Goal: Ask a question: Seek information or help from site administrators or community

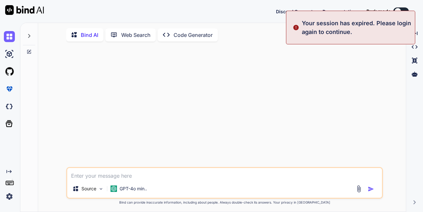
type textarea "x"
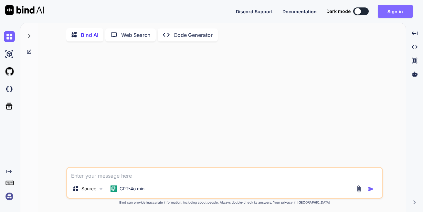
click at [388, 12] on button "Sign in" at bounding box center [395, 11] width 35 height 13
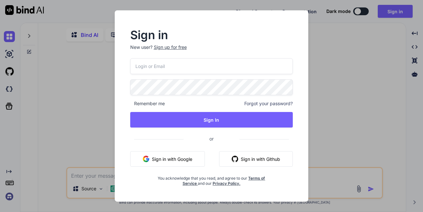
click at [240, 162] on button "Sign in with Github" at bounding box center [256, 159] width 74 height 16
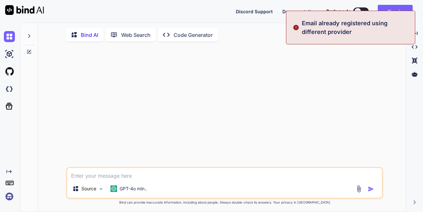
click at [124, 177] on textarea at bounding box center [224, 174] width 315 height 12
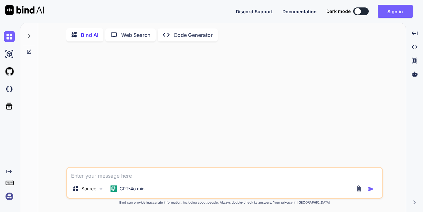
drag, startPoint x: 287, startPoint y: 64, endPoint x: 354, endPoint y: 28, distance: 75.8
click at [287, 64] on div at bounding box center [226, 107] width 316 height 120
click at [149, 177] on textarea at bounding box center [224, 174] width 315 height 12
type textarea "g"
type textarea "x"
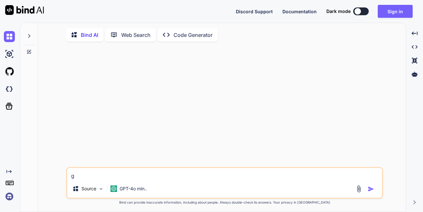
type textarea "gg"
type textarea "x"
type textarea "ggh"
type textarea "x"
type textarea "gghg"
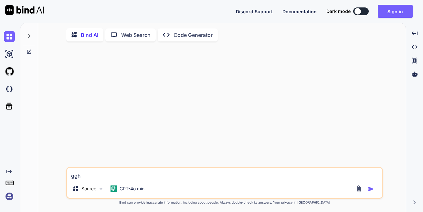
type textarea "x"
type textarea "gghgr"
type textarea "x"
type textarea "gghgr"
click at [23, 8] on img at bounding box center [24, 10] width 39 height 10
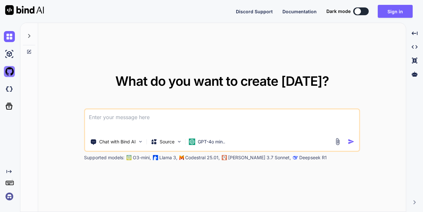
click at [10, 69] on img at bounding box center [9, 71] width 11 height 11
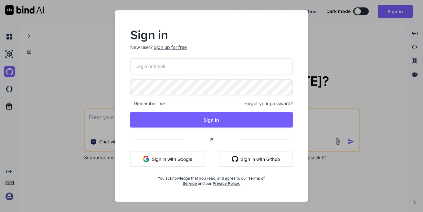
click at [171, 159] on button "Sign in with Google" at bounding box center [167, 159] width 75 height 16
click at [236, 164] on button "Sign in with Github" at bounding box center [256, 159] width 74 height 16
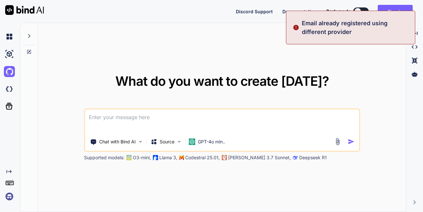
click at [339, 59] on div "What do you want to create [DATE]? Chat with Bind AI Source GPT-4o min.. Suppor…" at bounding box center [222, 117] width 368 height 189
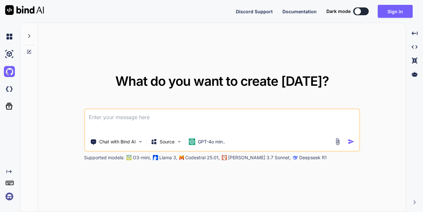
click at [358, 13] on div at bounding box center [358, 11] width 6 height 6
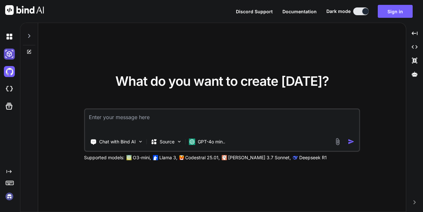
click at [10, 55] on img at bounding box center [9, 54] width 11 height 11
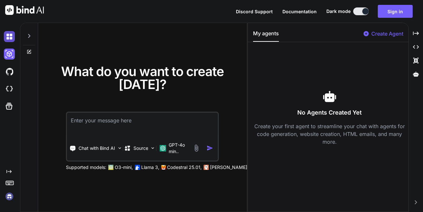
click at [11, 36] on img at bounding box center [9, 36] width 11 height 11
click at [11, 35] on img at bounding box center [9, 36] width 11 height 11
click at [14, 13] on img at bounding box center [24, 10] width 39 height 10
click at [23, 14] on img at bounding box center [24, 10] width 39 height 10
click at [7, 171] on icon "Created with Pixso." at bounding box center [8, 171] width 5 height 5
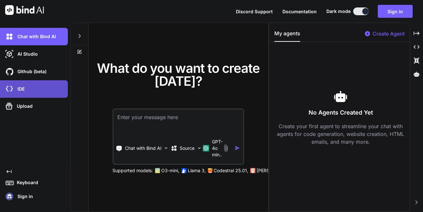
click at [17, 94] on div "IDE" at bounding box center [34, 88] width 68 height 17
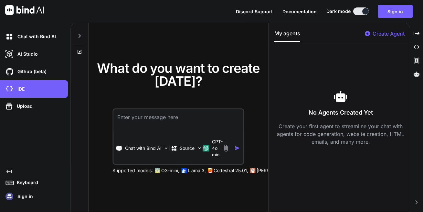
click at [9, 198] on img at bounding box center [9, 196] width 11 height 11
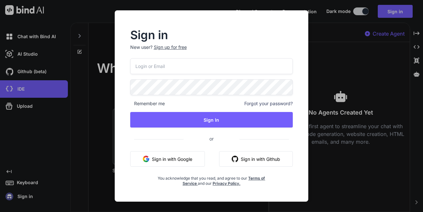
click at [14, 195] on div "Sign in New user? Sign up for free Remember me Forgot your password? Sign In or…" at bounding box center [211, 106] width 423 height 212
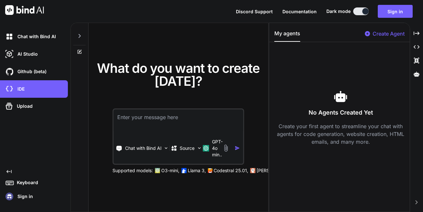
click at [17, 195] on p "Sign in" at bounding box center [24, 196] width 18 height 6
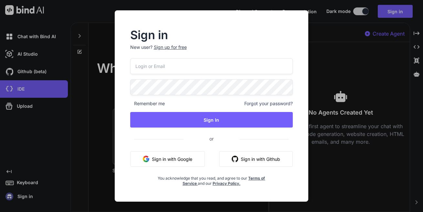
click at [20, 192] on div "Sign in New user? Sign up for free Remember me Forgot your password? Sign In or…" at bounding box center [211, 106] width 423 height 212
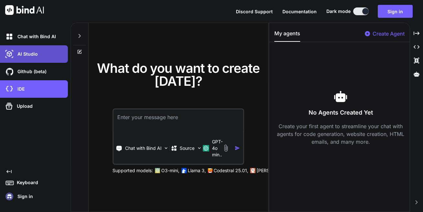
click at [33, 55] on p "AI Studio" at bounding box center [26, 54] width 23 height 6
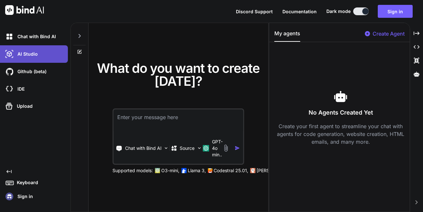
click at [33, 54] on p "AI Studio" at bounding box center [26, 54] width 23 height 6
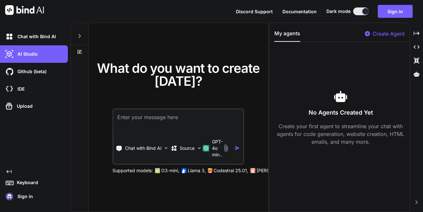
click at [179, 72] on span "What do you want to create [DATE]?" at bounding box center [178, 74] width 163 height 29
click at [373, 36] on p "Create Agent" at bounding box center [389, 34] width 32 height 8
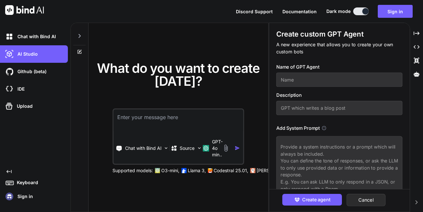
click at [321, 84] on input "text" at bounding box center [340, 79] width 126 height 14
type textarea "x"
type input "C"
type textarea "x"
type input "Ce"
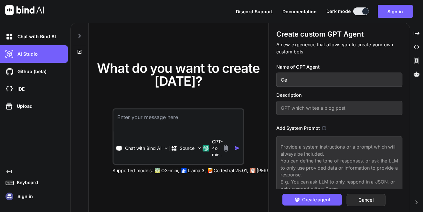
type textarea "x"
type input "Cei"
type textarea "x"
type input "Ceil"
type textarea "x"
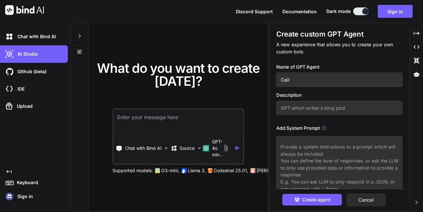
type input "Ceili"
type textarea "x"
type input "Ceilie"
click at [300, 105] on input "text" at bounding box center [340, 108] width 126 height 14
type textarea "x"
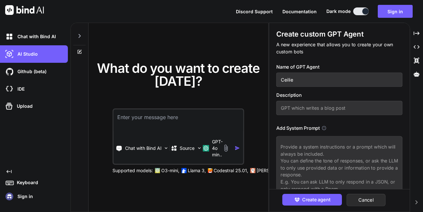
type input "S"
type textarea "x"
type input "Sh"
type textarea "x"
type input "She"
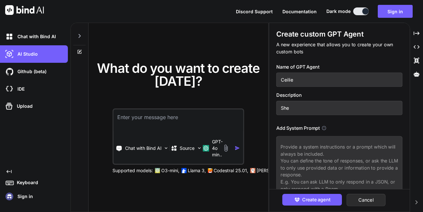
type textarea "x"
type input "She"
type textarea "x"
type input "She i"
type textarea "x"
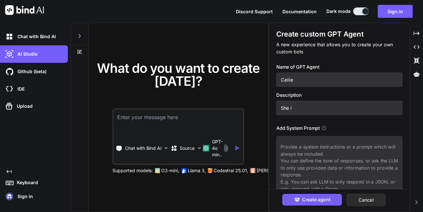
type input "She in"
type textarea "x"
type input "She i"
type textarea "x"
type input "She"
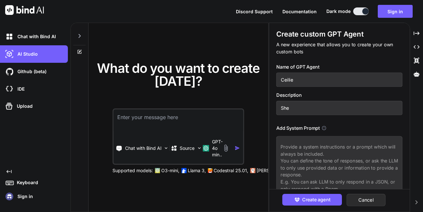
type textarea "x"
type input "She"
type textarea "x"
type input "Shes"
type textarea "x"
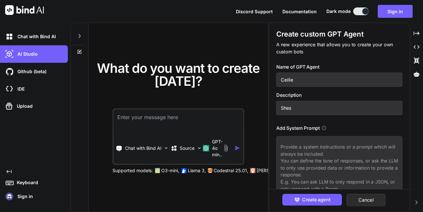
type input "She"
type textarea "x"
type input "Sh"
type textarea "x"
type input "S"
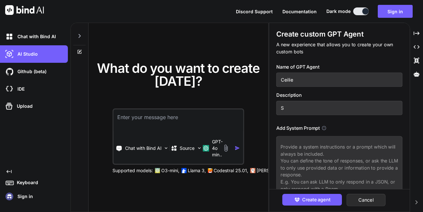
type textarea "x"
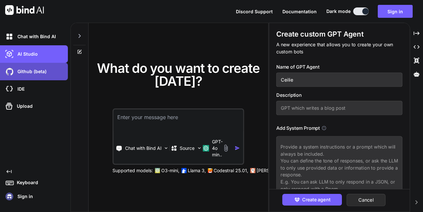
click at [32, 71] on p "Github (beta)" at bounding box center [31, 71] width 32 height 6
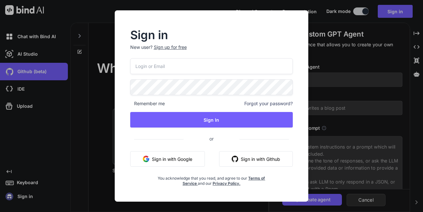
click at [231, 157] on button "Sign in with Github" at bounding box center [256, 159] width 74 height 16
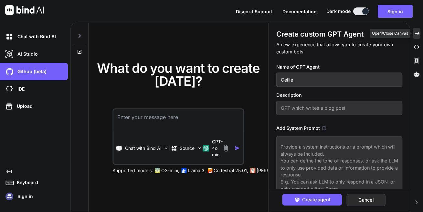
click at [417, 35] on icon "Created with Pixso." at bounding box center [417, 33] width 6 height 6
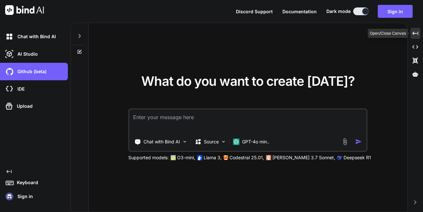
click at [417, 35] on icon "Created with Pixso." at bounding box center [416, 33] width 6 height 6
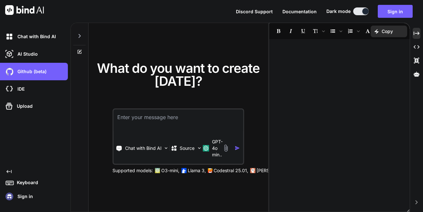
click at [10, 170] on icon "Created with Pixso." at bounding box center [8, 171] width 5 height 5
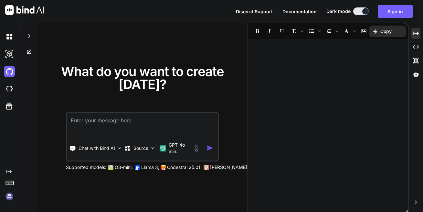
click at [9, 171] on icon at bounding box center [8, 171] width 5 height 3
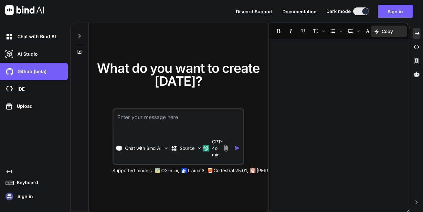
click at [22, 183] on p "Keyboard" at bounding box center [26, 182] width 24 height 6
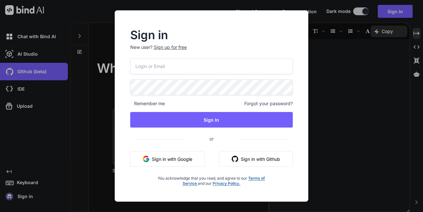
click at [22, 183] on div "Sign in New user? Sign up for free Remember me Forgot your password? Sign In or…" at bounding box center [211, 106] width 423 height 212
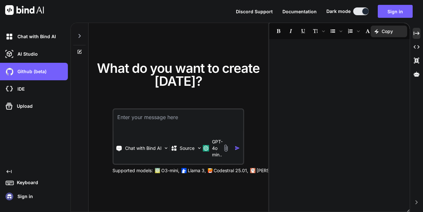
click at [23, 183] on p "Keyboard" at bounding box center [26, 182] width 24 height 6
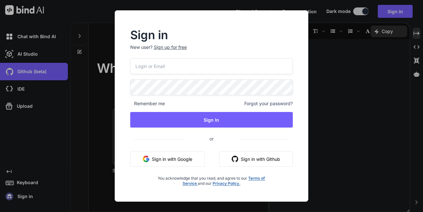
click at [267, 155] on button "Sign in with Github" at bounding box center [256, 159] width 74 height 16
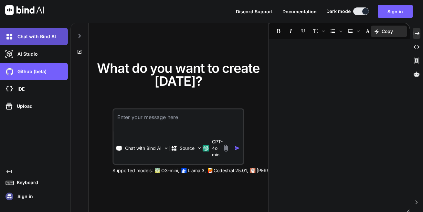
click at [28, 37] on p "Chat with Bind AI" at bounding box center [35, 36] width 41 height 6
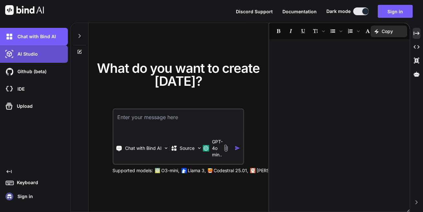
click at [21, 52] on p "AI Studio" at bounding box center [26, 54] width 23 height 6
type textarea "x"
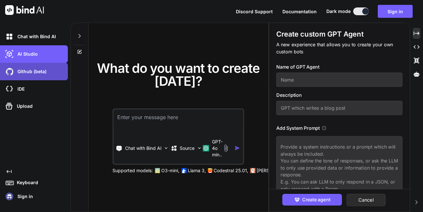
click at [29, 79] on div "Github (beta)" at bounding box center [34, 71] width 68 height 17
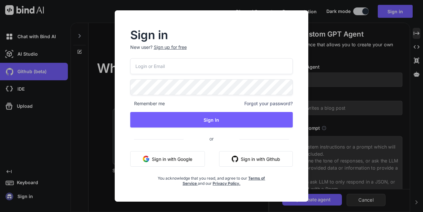
click at [16, 11] on div "Sign in New user? Sign up for free Remember me Forgot your password? Sign In or…" at bounding box center [211, 106] width 423 height 212
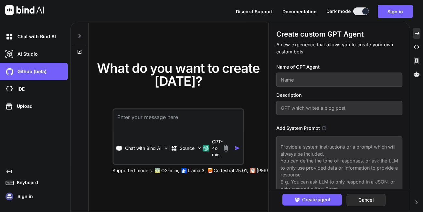
click at [16, 12] on img at bounding box center [24, 10] width 39 height 10
click at [134, 125] on textarea at bounding box center [179, 121] width 130 height 24
paste textarea
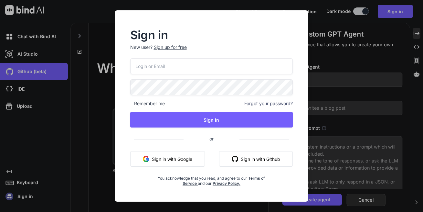
click at [239, 156] on button "Sign in with Github" at bounding box center [256, 159] width 74 height 16
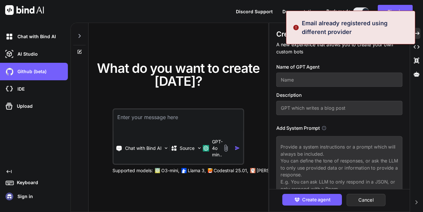
click at [174, 121] on textarea at bounding box center [179, 121] width 130 height 24
paste textarea
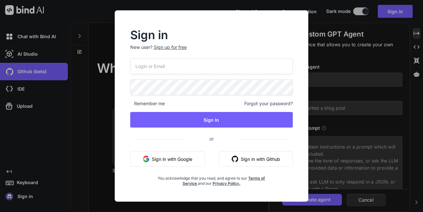
click at [165, 161] on button "Sign in with Google" at bounding box center [167, 159] width 75 height 16
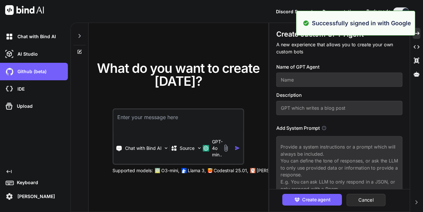
click at [140, 126] on textarea at bounding box center [179, 121] width 130 height 24
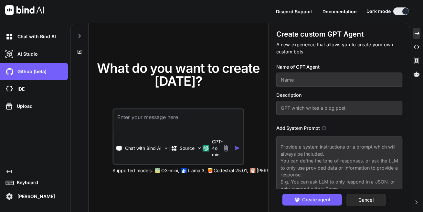
paste textarea "[URL][DOMAIN_NAME]"
type textarea "x"
type textarea "[URL][DOMAIN_NAME]"
type textarea "x"
type textarea "[URL][DOMAIN_NAME]"
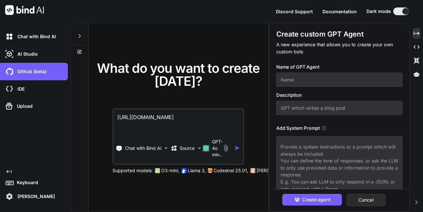
type textarea "x"
type textarea "[URL][DOMAIN_NAME] i"
type textarea "x"
type textarea "[URL][DOMAIN_NAME] is"
type textarea "x"
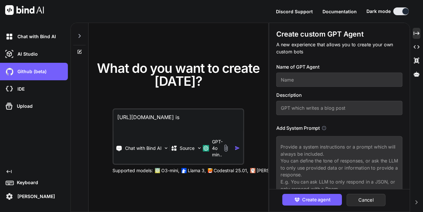
type textarea "[URL][DOMAIN_NAME] is"
type textarea "x"
type textarea "[URL][DOMAIN_NAME] is t"
type textarea "x"
type textarea "[URL][DOMAIN_NAME] is th"
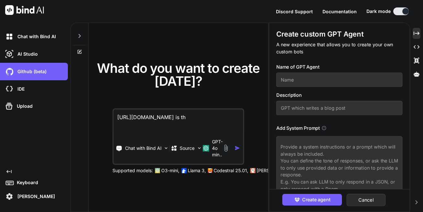
type textarea "x"
type textarea "[URL][DOMAIN_NAME] is the"
type textarea "x"
type textarea "[URL][DOMAIN_NAME] is the"
type textarea "x"
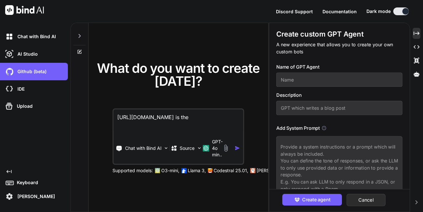
type textarea "[URL][DOMAIN_NAME] is the s"
type textarea "x"
type textarea "[URL][DOMAIN_NAME] is the si"
type textarea "x"
type textarea "[URL][DOMAIN_NAME] is the sit"
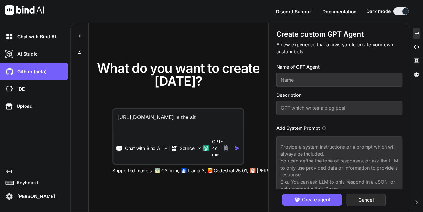
type textarea "x"
type textarea "[URL][DOMAIN_NAME] is the site"
type textarea "x"
type textarea "[URL][DOMAIN_NAME] is the site"
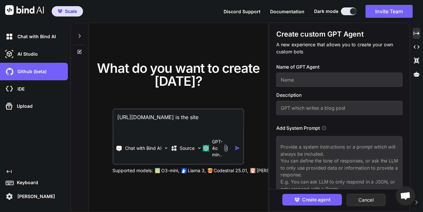
type textarea "x"
type textarea "[URL][DOMAIN_NAME] is the site i"
type textarea "x"
type textarea "[URL][DOMAIN_NAME] is the site i"
type textarea "x"
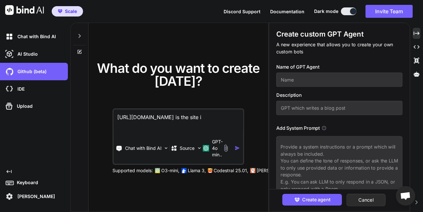
type textarea "[URL][DOMAIN_NAME] is the site i j"
type textarea "x"
type textarea "[URL][DOMAIN_NAME] is the site i ju"
type textarea "x"
type textarea "[URL][DOMAIN_NAME] is the site i jus"
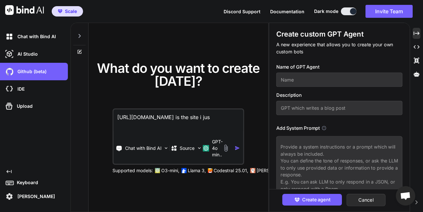
type textarea "x"
type textarea "[URL][DOMAIN_NAME] is the site i just"
type textarea "x"
type textarea "[URL][DOMAIN_NAME] is the site i just"
type textarea "x"
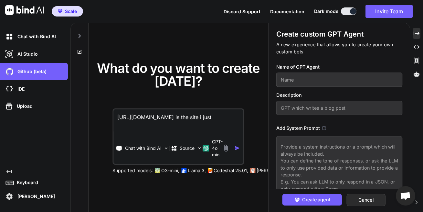
type textarea "[URL][DOMAIN_NAME] is the site i just g"
type textarea "x"
type textarea "[URL][DOMAIN_NAME] is the site i just go"
type textarea "x"
type textarea "[URL][DOMAIN_NAME] is the site i just got"
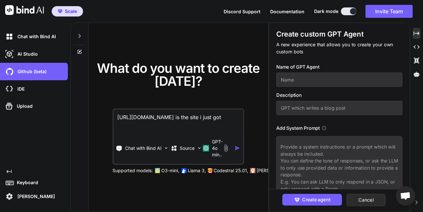
type textarea "x"
type textarea "[URL][DOMAIN_NAME] is the site i just got"
type textarea "x"
type textarea "[URL][DOMAIN_NAME] is the site i just got a"
type textarea "x"
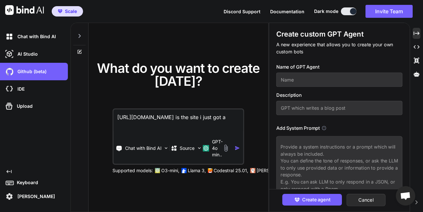
type textarea "[URL][DOMAIN_NAME] is the site i just got ac"
type textarea "x"
type textarea "[URL][DOMAIN_NAME] is the site i just got acc"
type textarea "x"
type textarea "[URL][DOMAIN_NAME] is the site i just got acce"
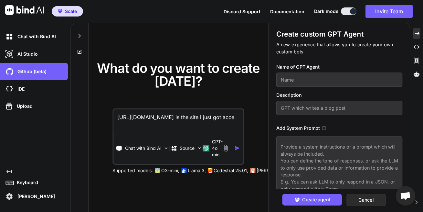
type textarea "x"
type textarea "[URL][DOMAIN_NAME] is the site i just got acces"
type textarea "x"
type textarea "[URL][DOMAIN_NAME] is the site i just got access"
type textarea "x"
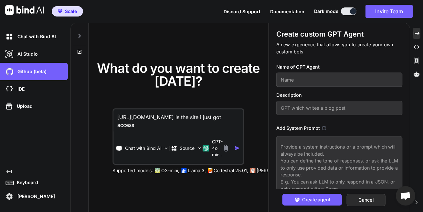
type textarea "[URL][DOMAIN_NAME] is the site i just got access"
type textarea "x"
type textarea "[URL][DOMAIN_NAME] is the site i just got access t"
type textarea "x"
type textarea "[URL][DOMAIN_NAME] is the site i just got access to"
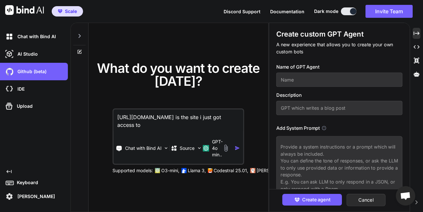
type textarea "x"
type textarea "[URL][DOMAIN_NAME] is the site i just got access to"
type textarea "x"
type textarea "[URL][DOMAIN_NAME] is the site i just got access to w"
type textarea "x"
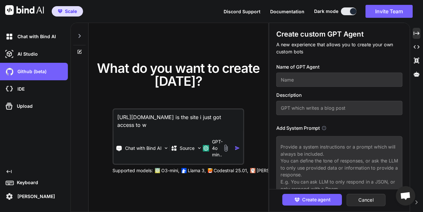
type textarea "[URL][DOMAIN_NAME] is the site i just got access to wh"
type textarea "x"
type textarea "[URL][DOMAIN_NAME] is the site i just got access to whi"
type textarea "x"
type textarea "[URL][DOMAIN_NAME] is the site i just got access to whit"
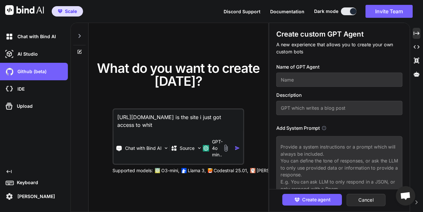
type textarea "x"
type textarea "[URL][DOMAIN_NAME] is the site i just got access to white"
type textarea "x"
type textarea "[URL][DOMAIN_NAME] is the site i just got access to white"
type textarea "x"
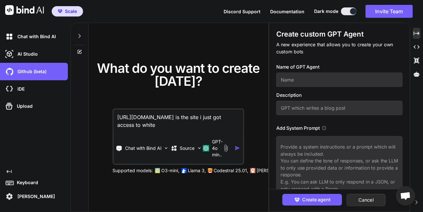
type textarea "[URL][DOMAIN_NAME] is the site i just got access to white l"
type textarea "x"
type textarea "[URL][DOMAIN_NAME] is the site i just got access to white la"
type textarea "x"
type textarea "[URL][DOMAIN_NAME] is the site i just got access to white lab"
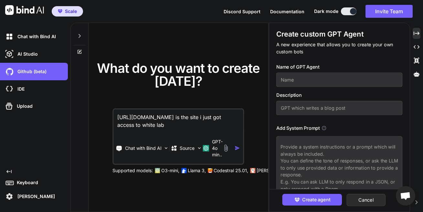
type textarea "x"
type textarea "[URL][DOMAIN_NAME] is the site i just got access to white labe"
type textarea "x"
type textarea "[URL][DOMAIN_NAME] is the site i just got access to white labe"
type textarea "x"
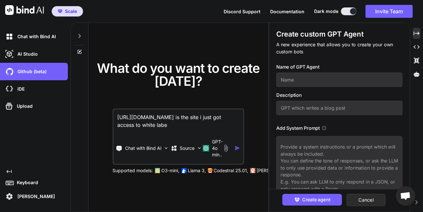
type textarea "[URL][DOMAIN_NAME] is the site i just got access to white labe"
type textarea "x"
type textarea "[URL][DOMAIN_NAME] is the site i just got access to white label"
type textarea "x"
type textarea "[URL][DOMAIN_NAME] is the site i just got access to white label"
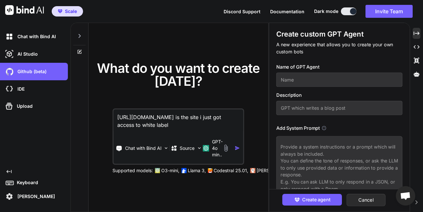
type textarea "x"
type textarea "[URL][DOMAIN_NAME] is the site i just got access to white label"
type textarea "x"
type textarea "[URL][DOMAIN_NAME] is the site i just got access to white label."
type textarea "x"
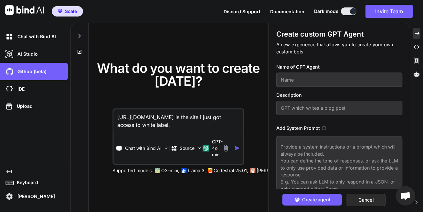
type textarea "[URL][DOMAIN_NAME] is the site i just got access to white label."
type textarea "x"
type textarea "[URL][DOMAIN_NAME] is the site i just got access to white label. T"
type textarea "x"
type textarea "[URL][DOMAIN_NAME] is the site i just got access to white label. Th"
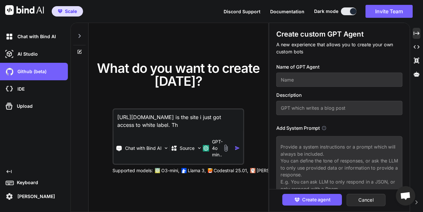
type textarea "x"
type textarea "[URL][DOMAIN_NAME] is the site i just got access to white label. The"
type textarea "x"
type textarea "[URL][DOMAIN_NAME] is the site i just got access to white label. They"
type textarea "x"
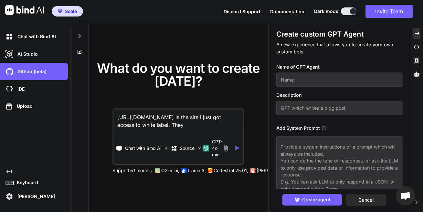
type textarea "[URL][DOMAIN_NAME] is the site i just got access to white label. They"
type textarea "x"
type textarea "[URL][DOMAIN_NAME] is the site i just got access to white label. They G"
type textarea "x"
type textarea "[URL][DOMAIN_NAME] is the site i just got access to white label. They Ga"
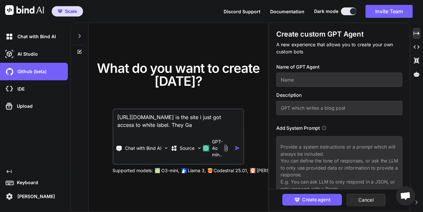
type textarea "x"
type textarea "[URL][DOMAIN_NAME] is the site i just got access to white label. They Gav"
type textarea "x"
type textarea "[URL][DOMAIN_NAME] is the site i just got access to white label. They Gave"
type textarea "x"
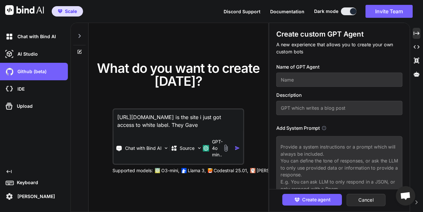
type textarea "[URL][DOMAIN_NAME] is the site i just got access to white label. They Gave"
type textarea "x"
type textarea "[URL][DOMAIN_NAME] is the site i just got access to white label. They Gave m"
type textarea "x"
type textarea "[URL][DOMAIN_NAME] is the site i just got access to white label. They Gave me"
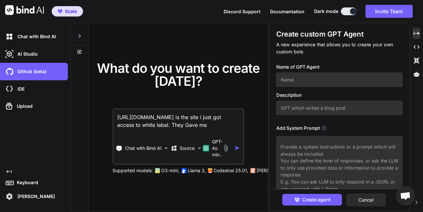
type textarea "x"
type textarea "[URL][DOMAIN_NAME] is the site i just got access to white label. They Gave me"
type textarea "x"
type textarea "[URL][DOMAIN_NAME] is the site i just got access to white label. They Gave me t"
type textarea "x"
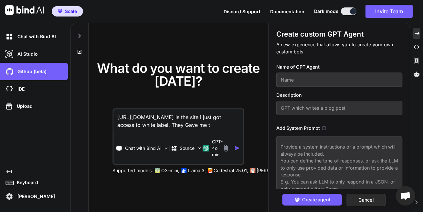
type textarea "[URL][DOMAIN_NAME] is the site i just got access to white label. They Gave me th"
type textarea "x"
type textarea "[URL][DOMAIN_NAME] is the site i just got access to white label. They Gave me t…"
type textarea "x"
type textarea "[URL][DOMAIN_NAME] is the site i just got access to white label. They Gave me t…"
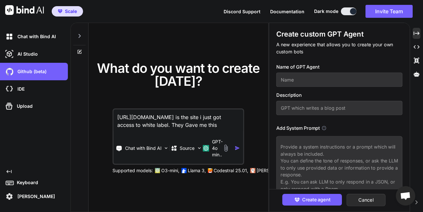
type textarea "x"
type textarea "[URL][DOMAIN_NAME] is the site i just got access to white label. They Gave me t…"
type textarea "x"
type textarea "[URL][DOMAIN_NAME] is the site i just got access to white label. They Gave me t…"
type textarea "x"
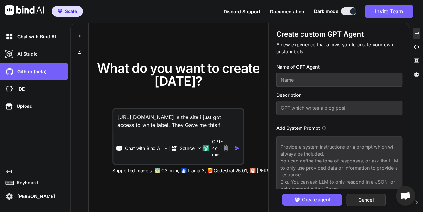
type textarea "[URL][DOMAIN_NAME] is the site i just got access to white label. They Gave me t…"
type textarea "x"
type textarea "[URL][DOMAIN_NAME] is the site i just got access to white label. They Gave me t…"
click at [223, 127] on textarea "[URL][DOMAIN_NAME] is the site i just got access to white label. They Gave me t…" at bounding box center [179, 121] width 130 height 24
click at [233, 129] on textarea "[URL][DOMAIN_NAME] is the site i just got access to white label. They Gave me t…" at bounding box center [179, 121] width 130 height 24
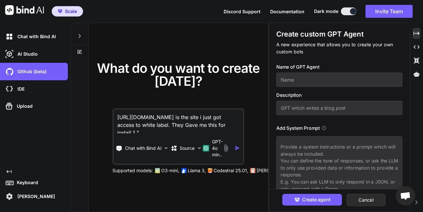
paste textarea "Table of Contents How to Install Nexter Blocks Pro? Nexter Blocks Free Nexter B…"
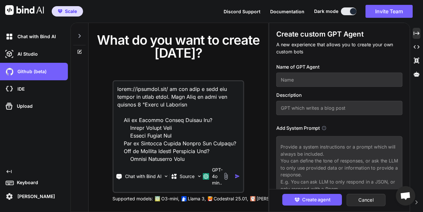
scroll to position [2198, 0]
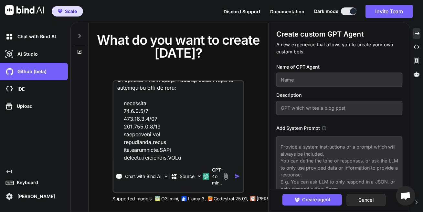
click at [195, 146] on textarea at bounding box center [179, 121] width 130 height 80
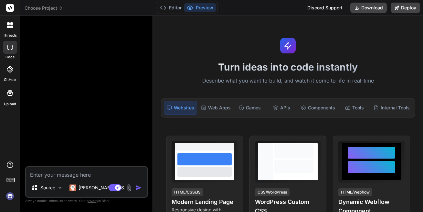
type textarea "x"
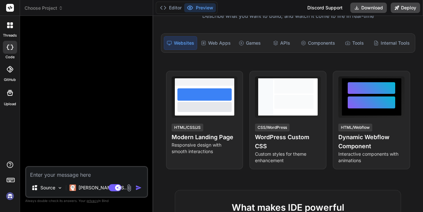
scroll to position [78, 0]
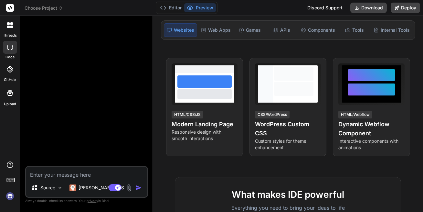
click at [63, 175] on textarea at bounding box center [86, 173] width 121 height 12
click at [54, 174] on textarea at bounding box center [86, 173] width 121 height 12
paste textarea "not at all. i need to manually update the files. the recreations are not even c…"
type textarea "not at all. i need to manually update the files. the recreations are not even c…"
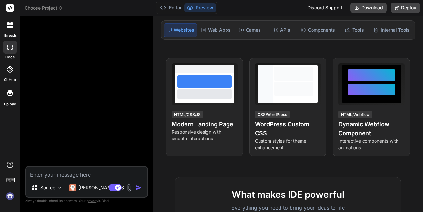
type textarea "x"
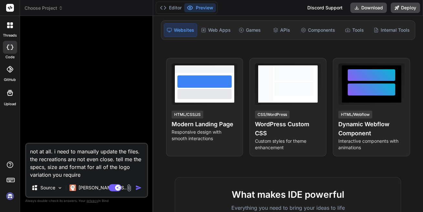
type textarea "not at all. i need to manually update the files. the recreations are not even c…"
click at [89, 179] on div "not at all. i need to manually update the files. the recreations are not even c…" at bounding box center [86, 170] width 123 height 55
drag, startPoint x: 89, startPoint y: 179, endPoint x: 45, endPoint y: 159, distance: 48.2
click at [33, 151] on div "not at all. i need to manually update the files. the recreations are not even c…" at bounding box center [86, 170] width 123 height 55
click at [85, 173] on textarea "not at all. i need to manually update the files. the recreations are not even c…" at bounding box center [86, 161] width 121 height 35
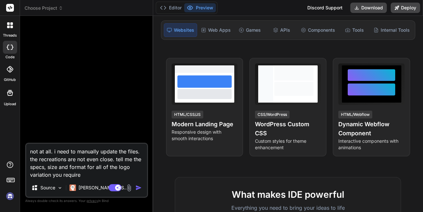
click at [85, 173] on textarea "not at all. i need to manually update the files. the recreations are not even c…" at bounding box center [86, 161] width 121 height 35
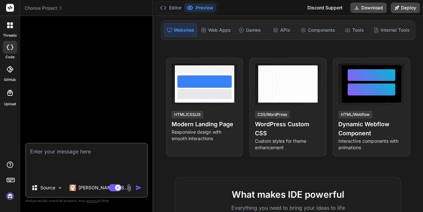
type textarea "x"
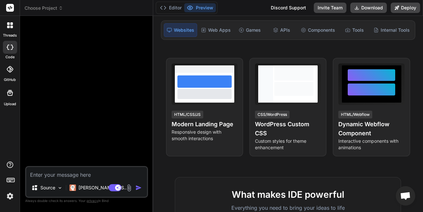
type textarea "x"
